Goal: Task Accomplishment & Management: Use online tool/utility

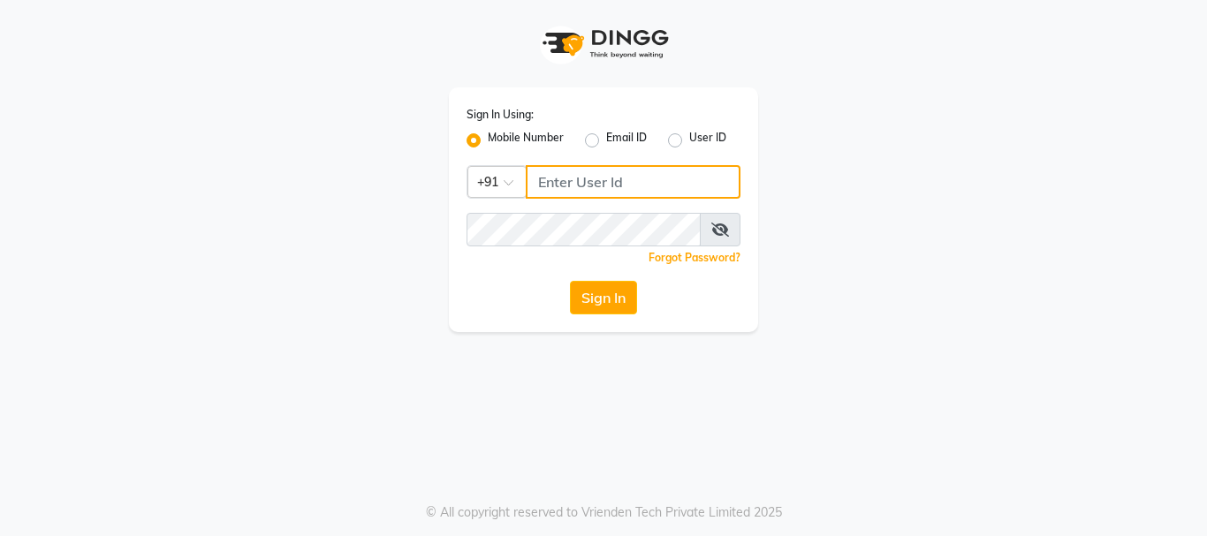
type input "8755001716"
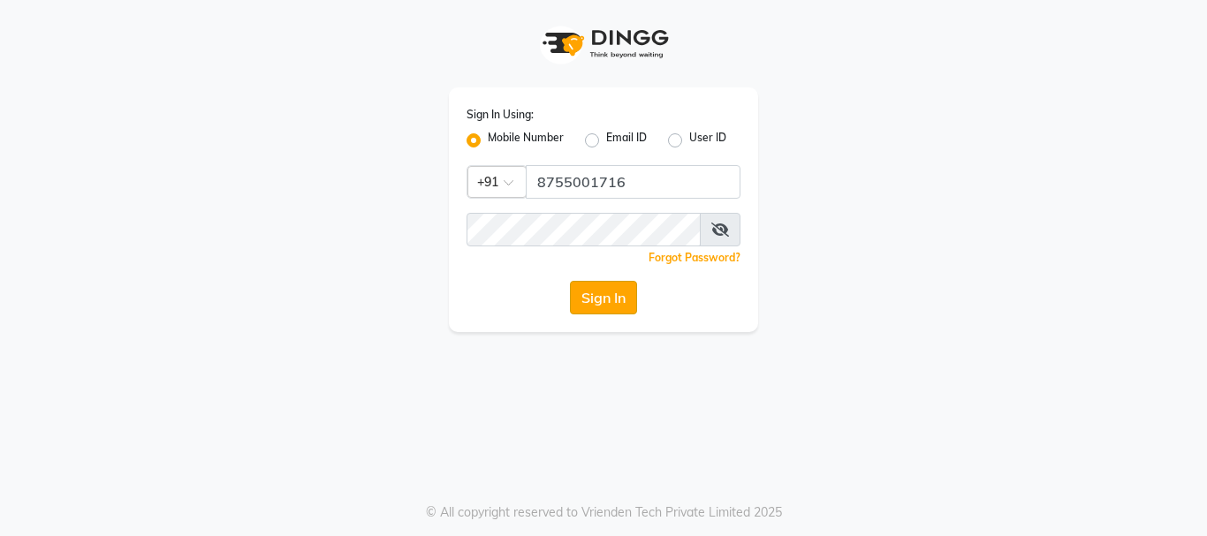
click at [610, 310] on button "Sign In" at bounding box center [603, 298] width 67 height 34
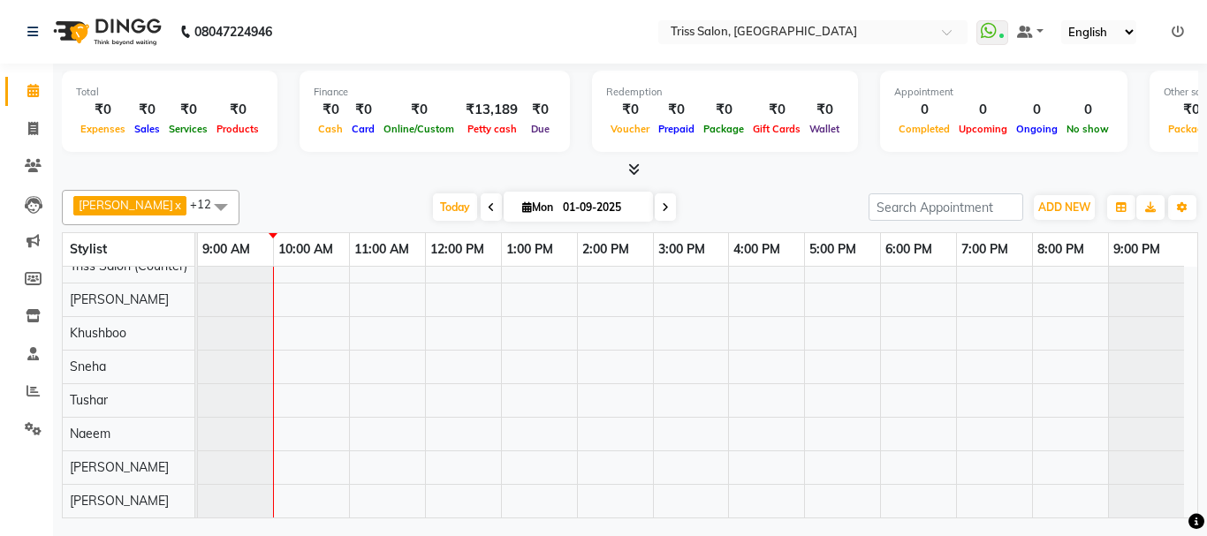
click at [631, 163] on icon at bounding box center [633, 169] width 11 height 13
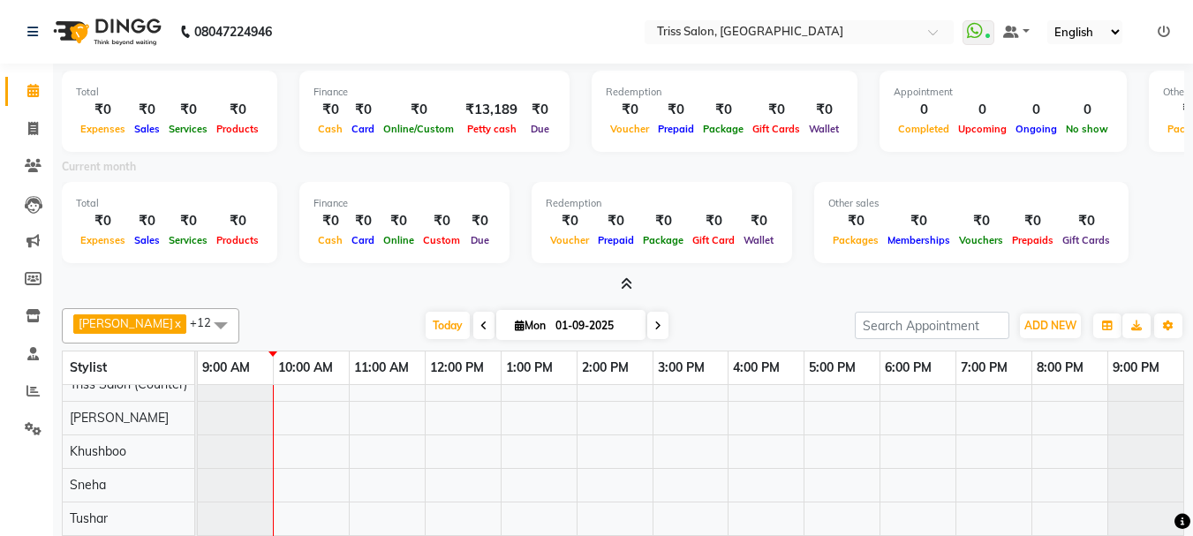
click at [473, 334] on span at bounding box center [483, 325] width 21 height 27
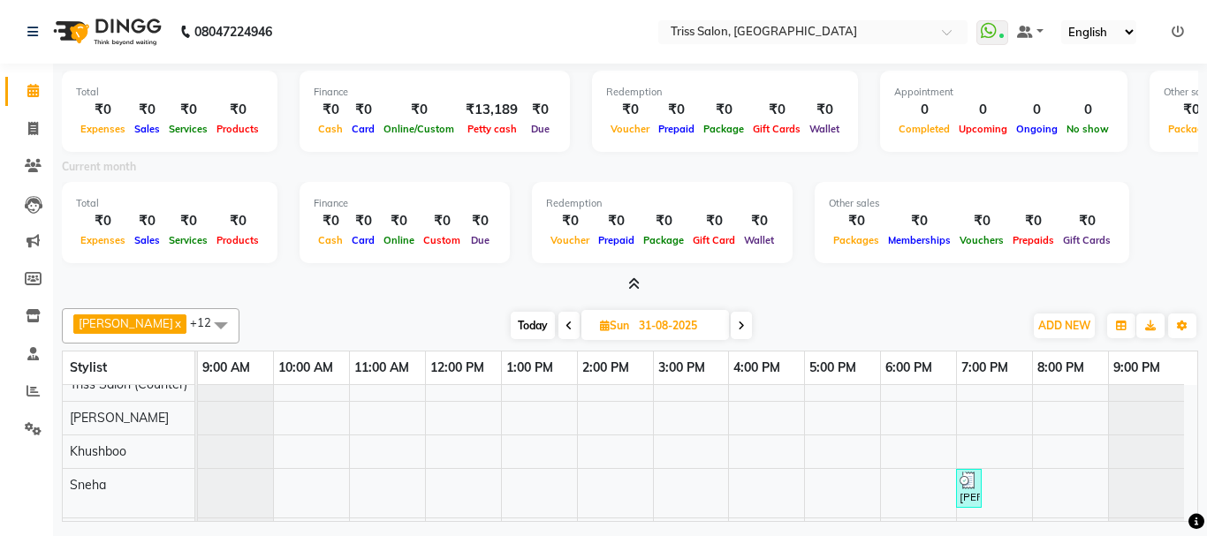
click at [520, 314] on span "Today" at bounding box center [533, 325] width 44 height 27
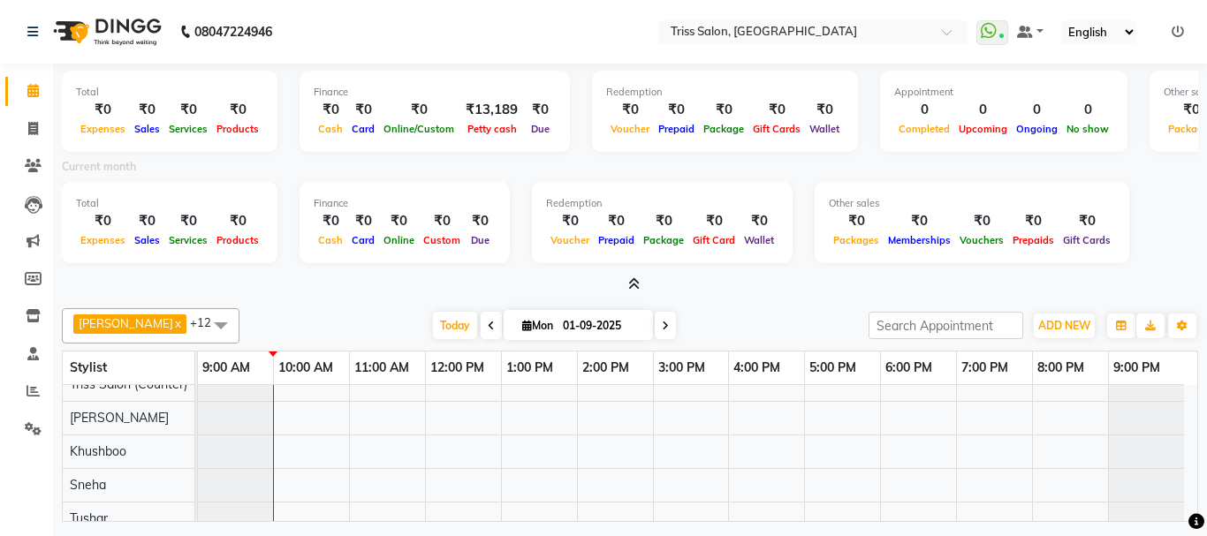
click at [662, 321] on icon at bounding box center [665, 326] width 7 height 11
click at [566, 325] on icon at bounding box center [569, 326] width 7 height 11
click at [488, 329] on icon at bounding box center [491, 326] width 7 height 11
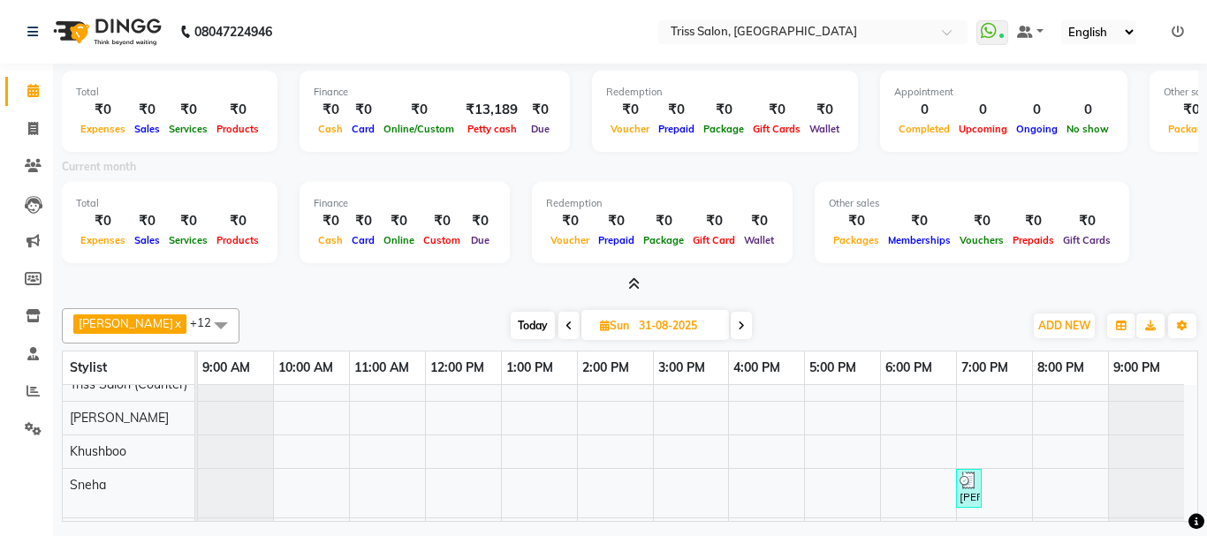
click at [738, 321] on icon at bounding box center [741, 326] width 7 height 11
type input "01-09-2025"
